Goal: Find specific page/section: Find specific page/section

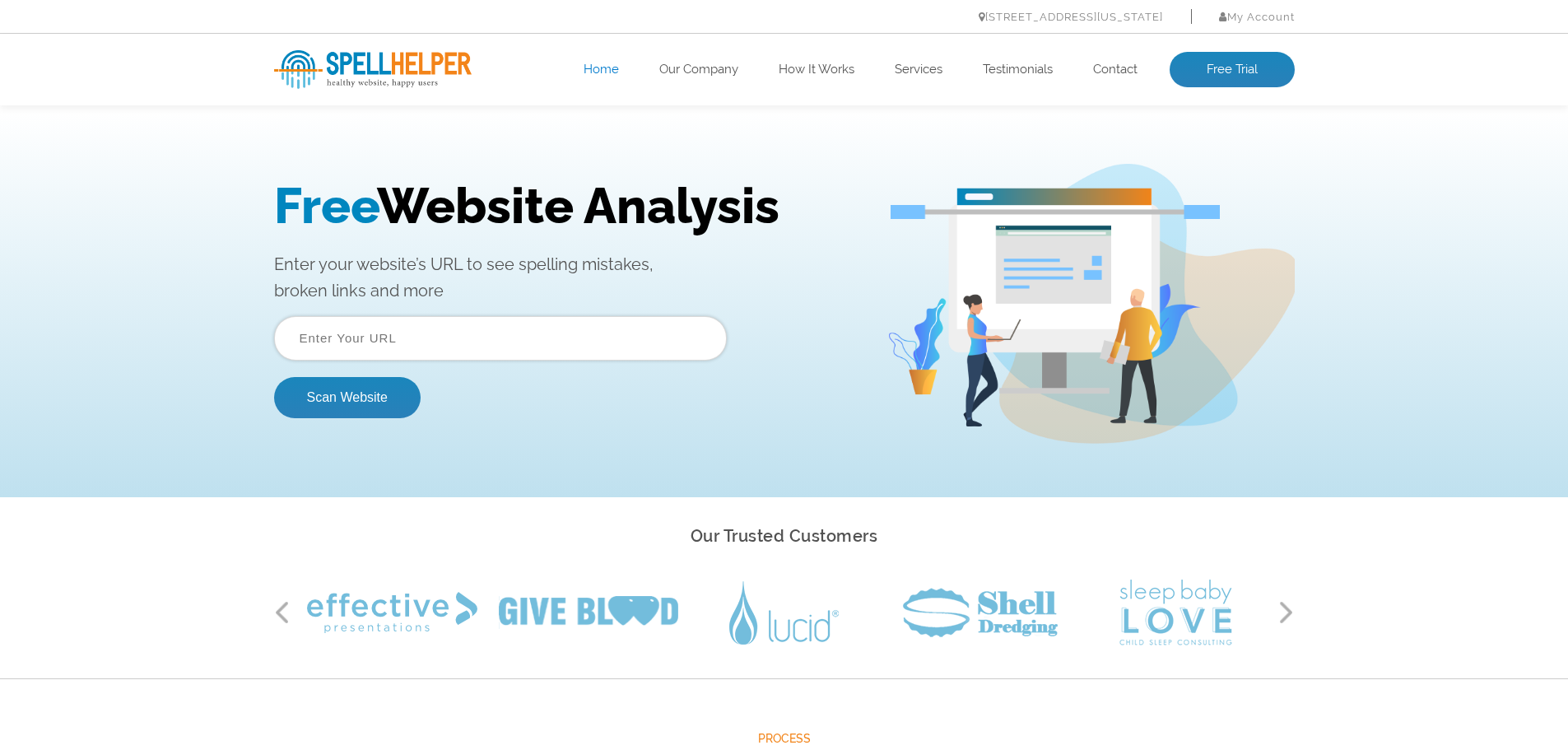
click at [370, 338] on input "text" at bounding box center [500, 338] width 453 height 45
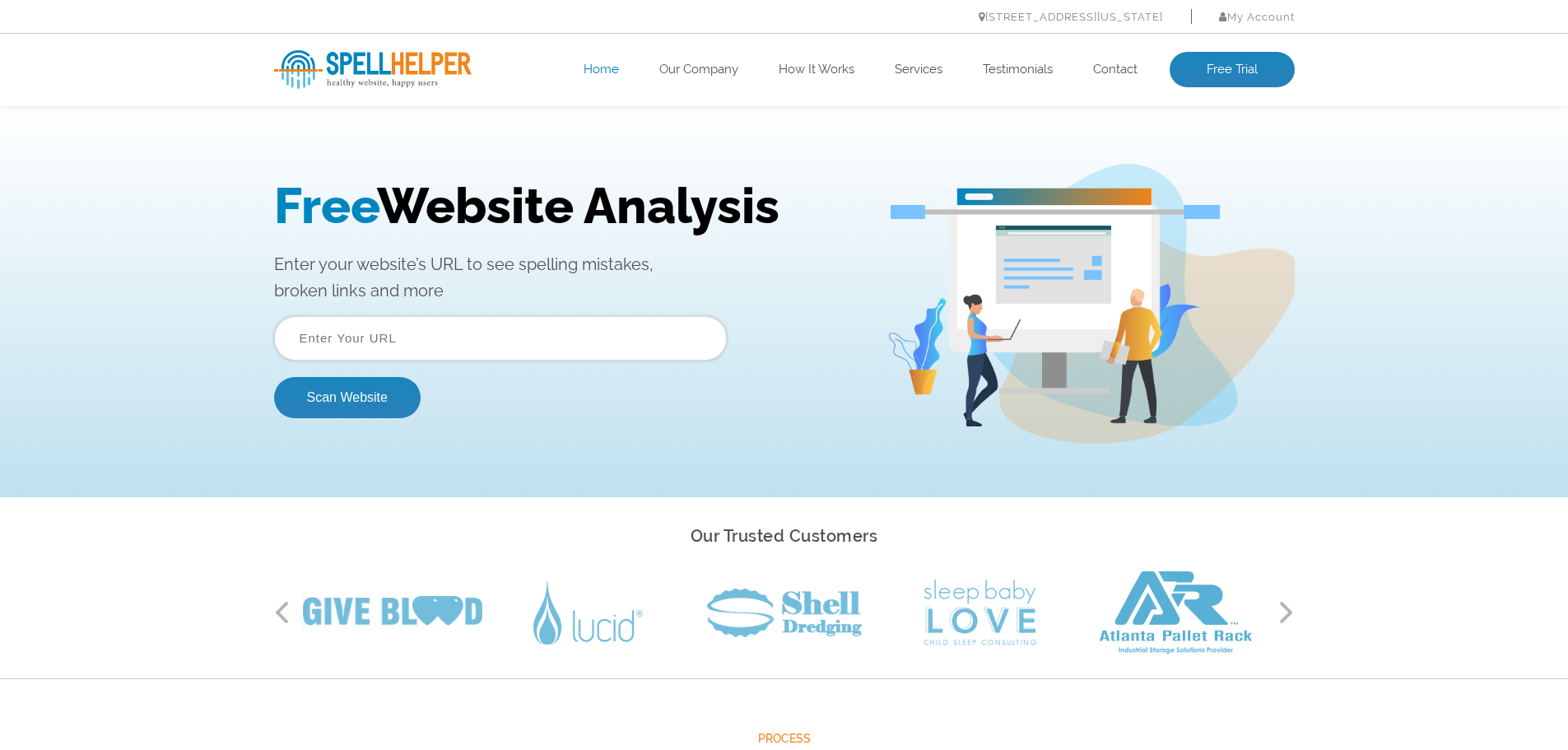
click at [373, 333] on input "text" at bounding box center [500, 338] width 453 height 45
click at [372, 333] on input "text" at bounding box center [500, 338] width 453 height 45
click at [372, 335] on input "text" at bounding box center [500, 338] width 453 height 45
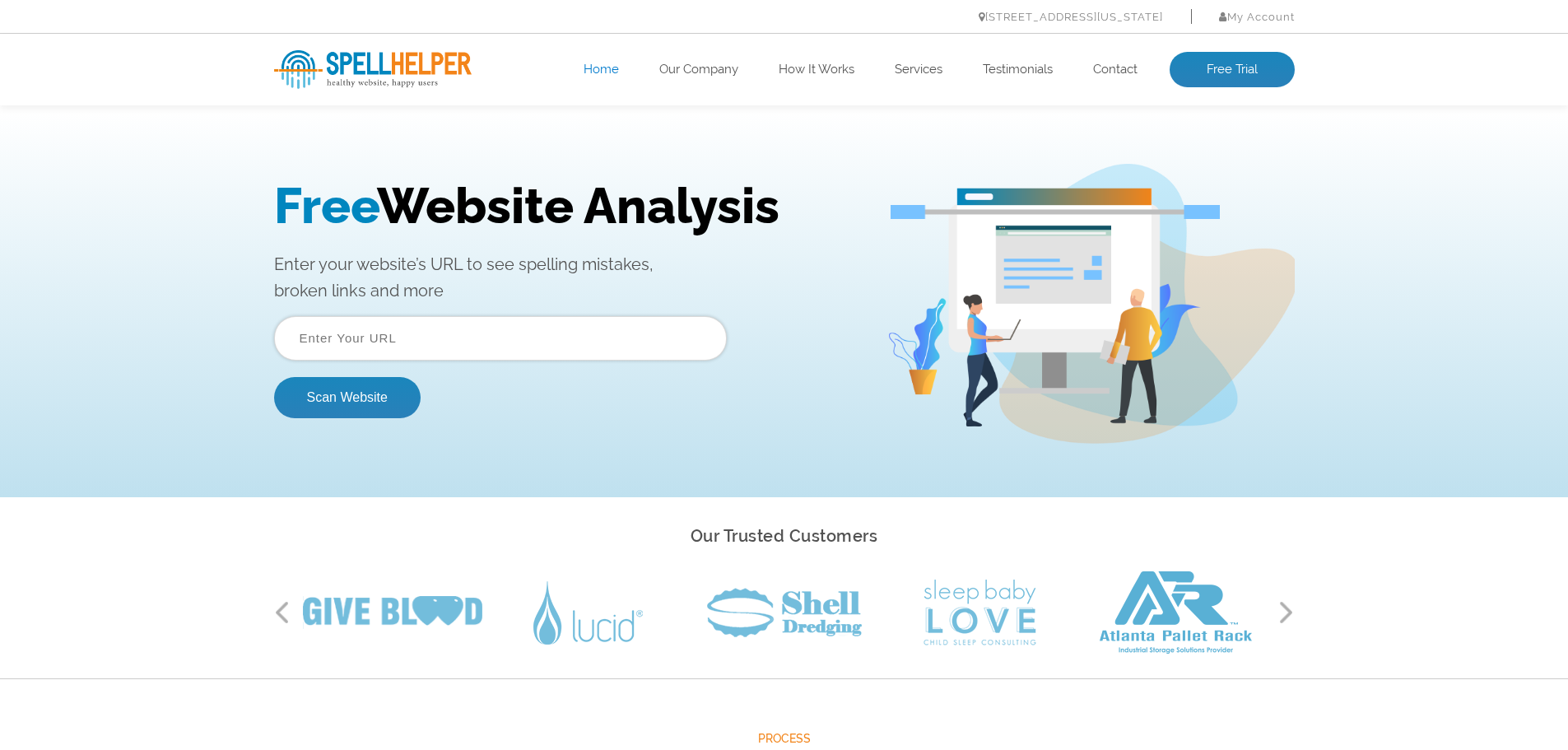
click at [372, 335] on input "text" at bounding box center [500, 338] width 453 height 45
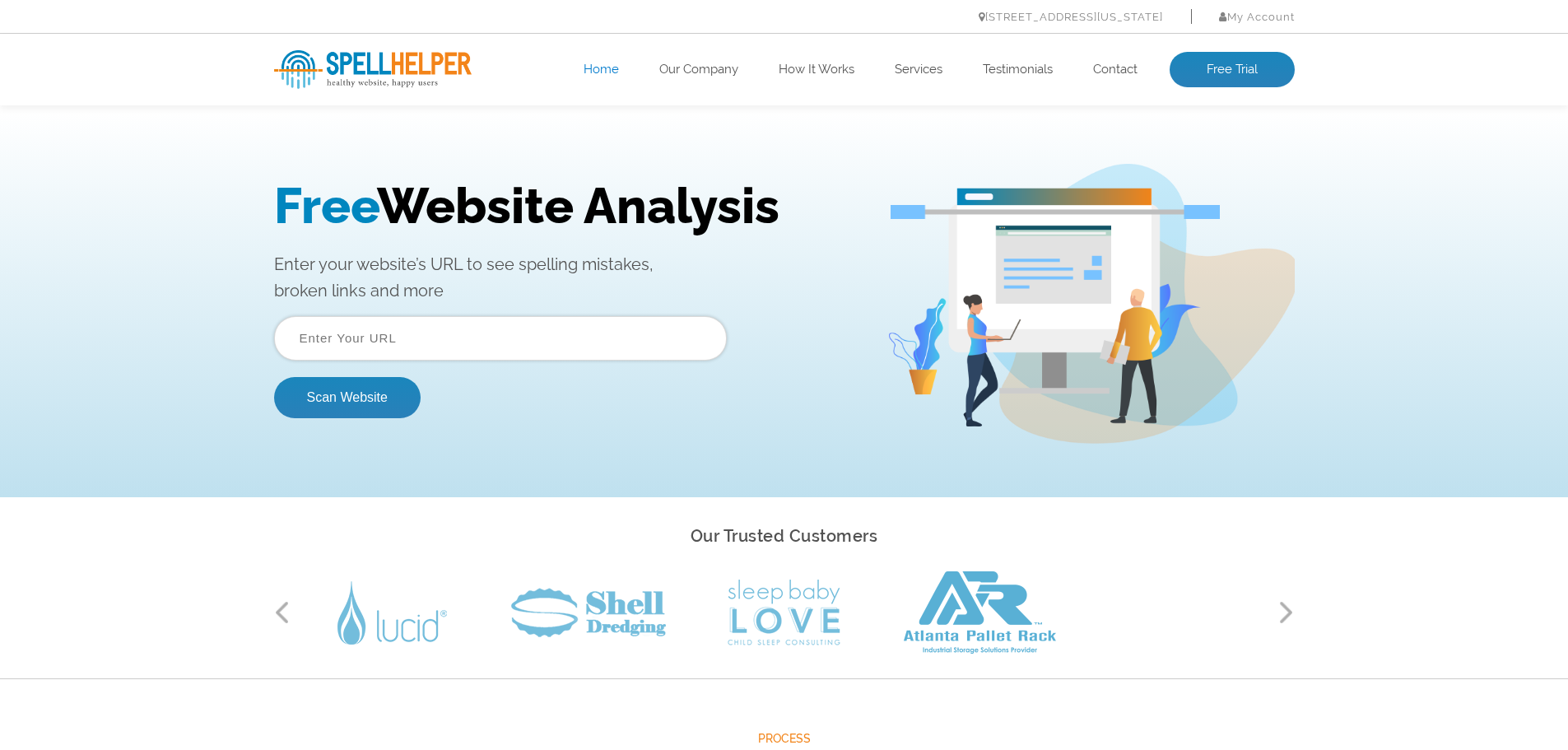
click at [372, 335] on input "text" at bounding box center [500, 338] width 453 height 45
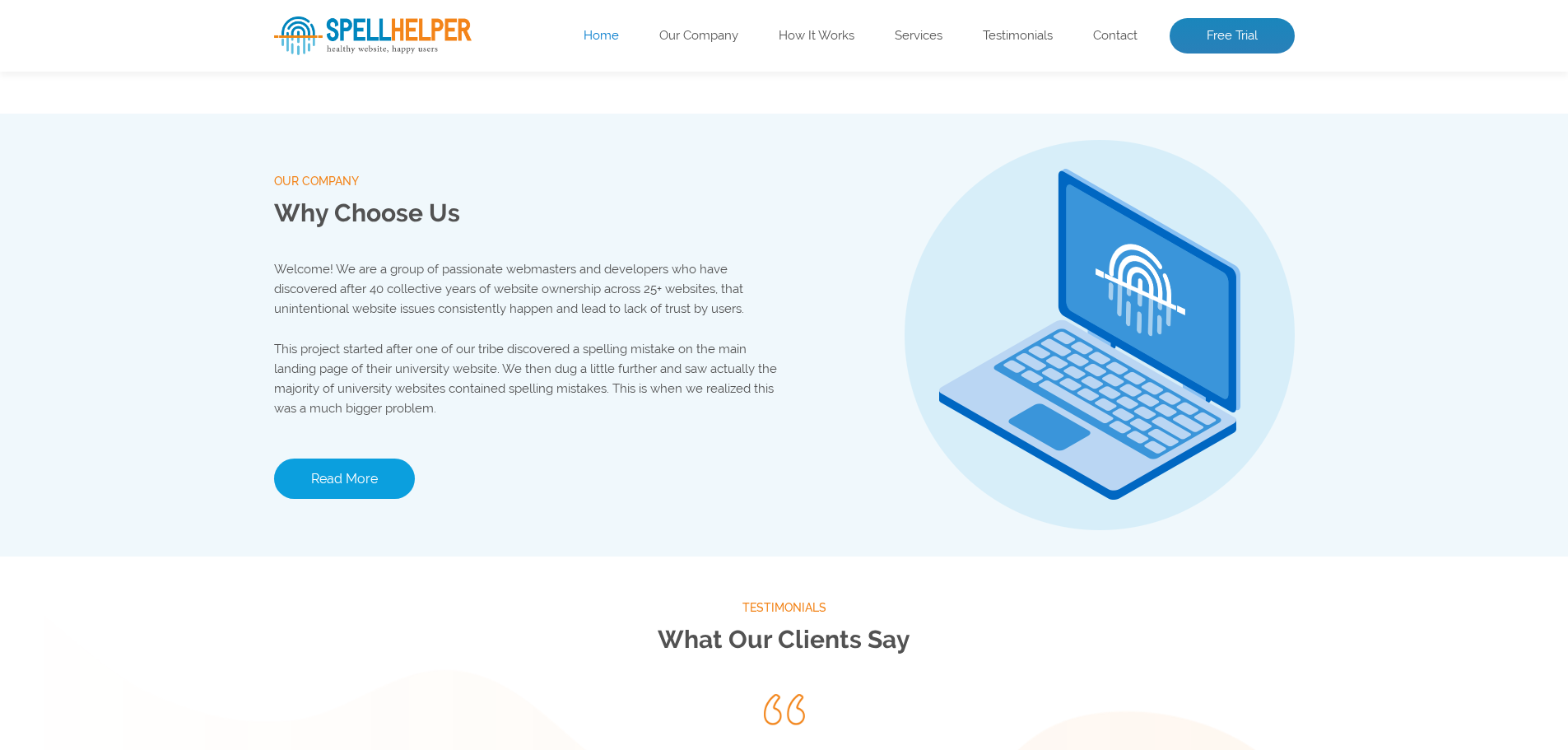
scroll to position [1894, 0]
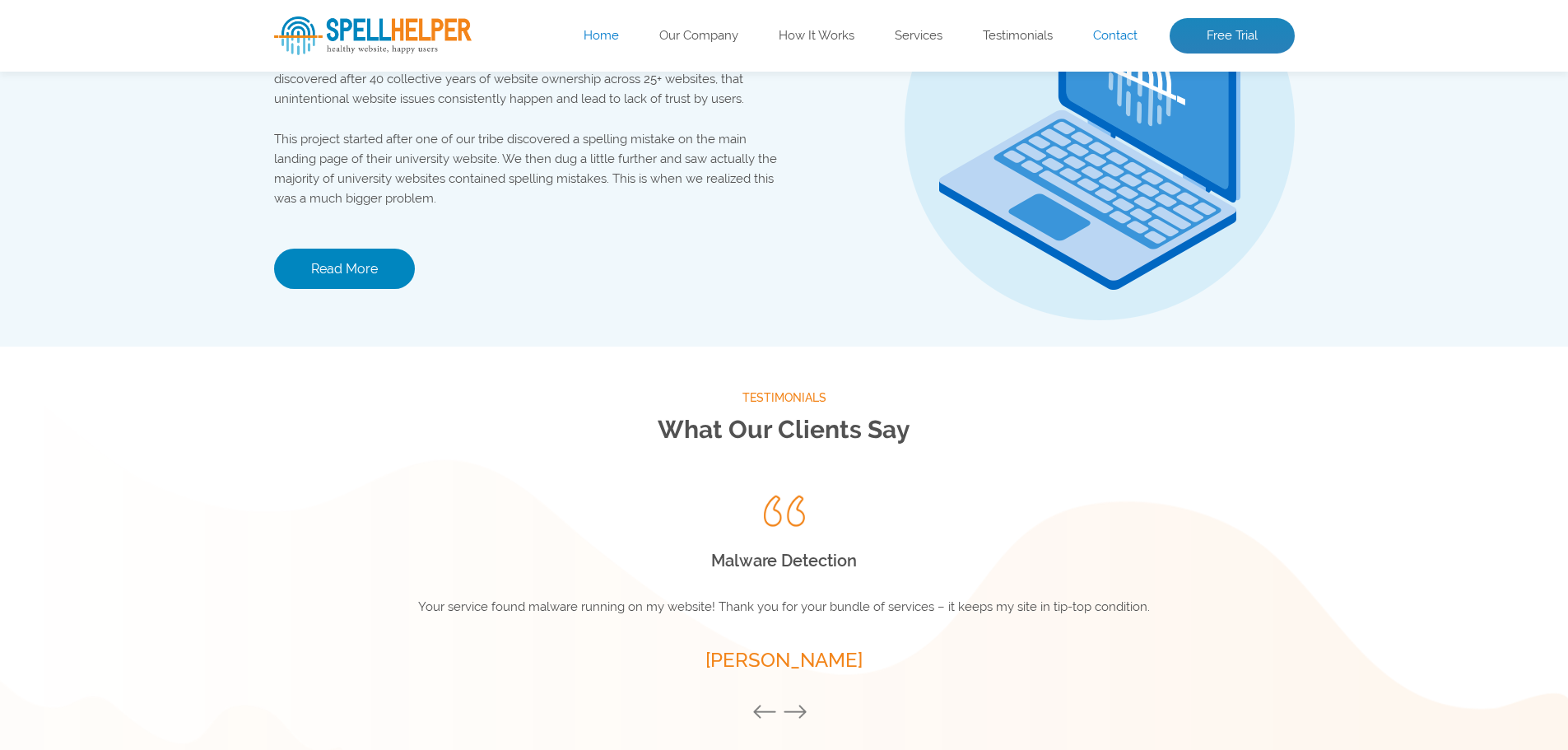
click at [1124, 42] on link "Contact" at bounding box center [1115, 36] width 45 height 17
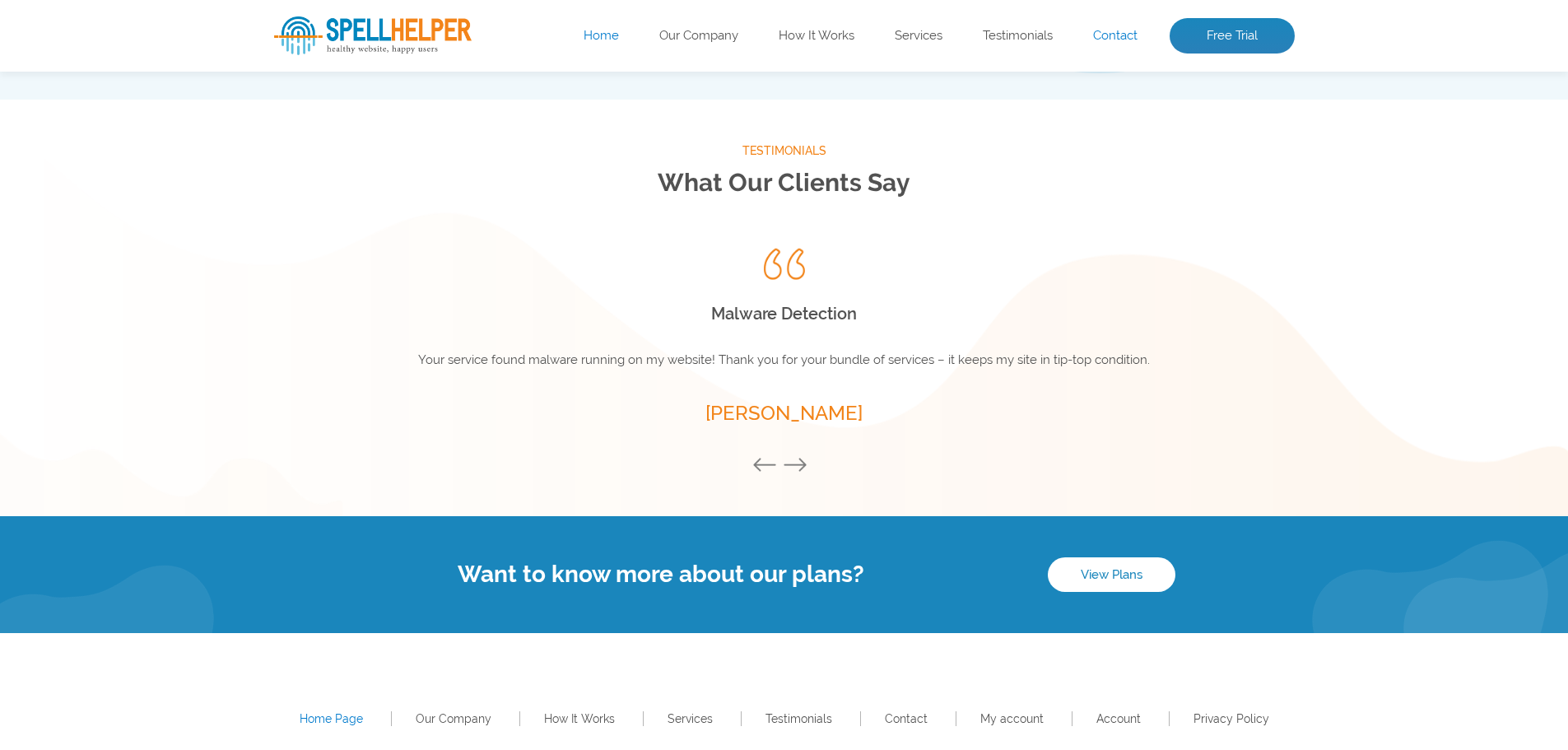
scroll to position [2218, 0]
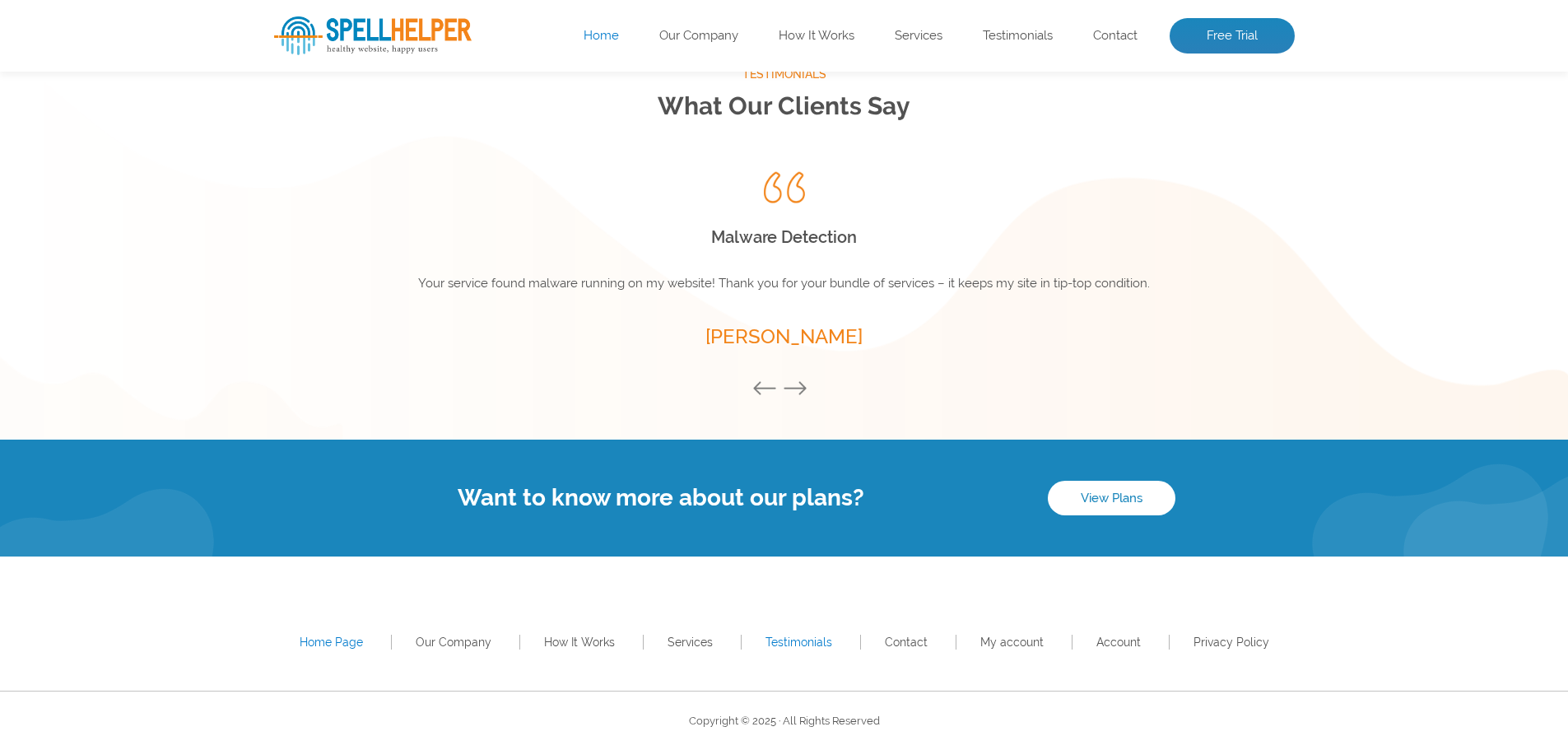
click at [791, 646] on link "Testimonials" at bounding box center [799, 642] width 67 height 13
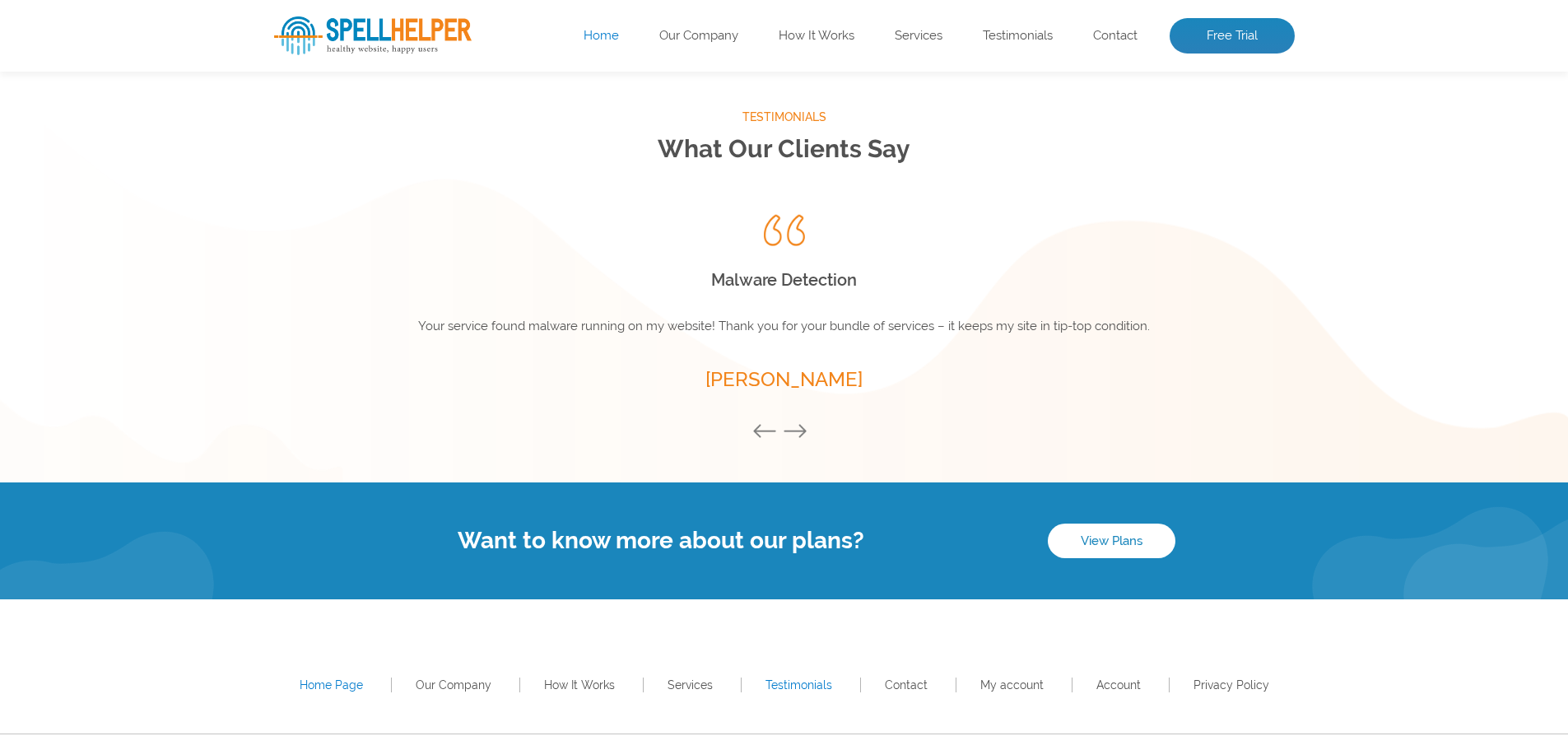
scroll to position [2171, 0]
